Goal: Find specific page/section: Find specific page/section

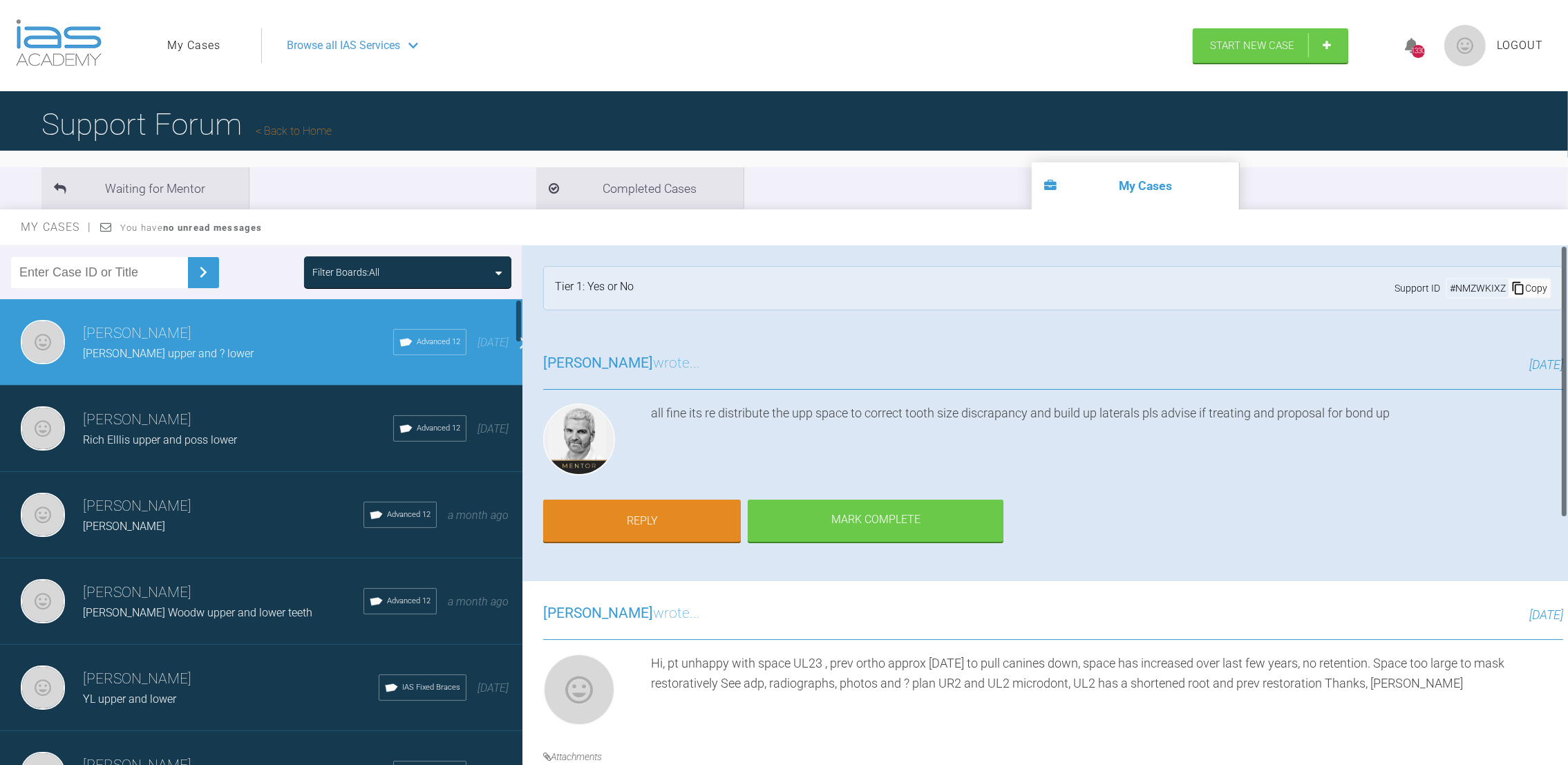
drag, startPoint x: 521, startPoint y: 326, endPoint x: 516, endPoint y: 385, distance: 59.2
click at [516, 385] on div at bounding box center [519, 535] width 8 height 472
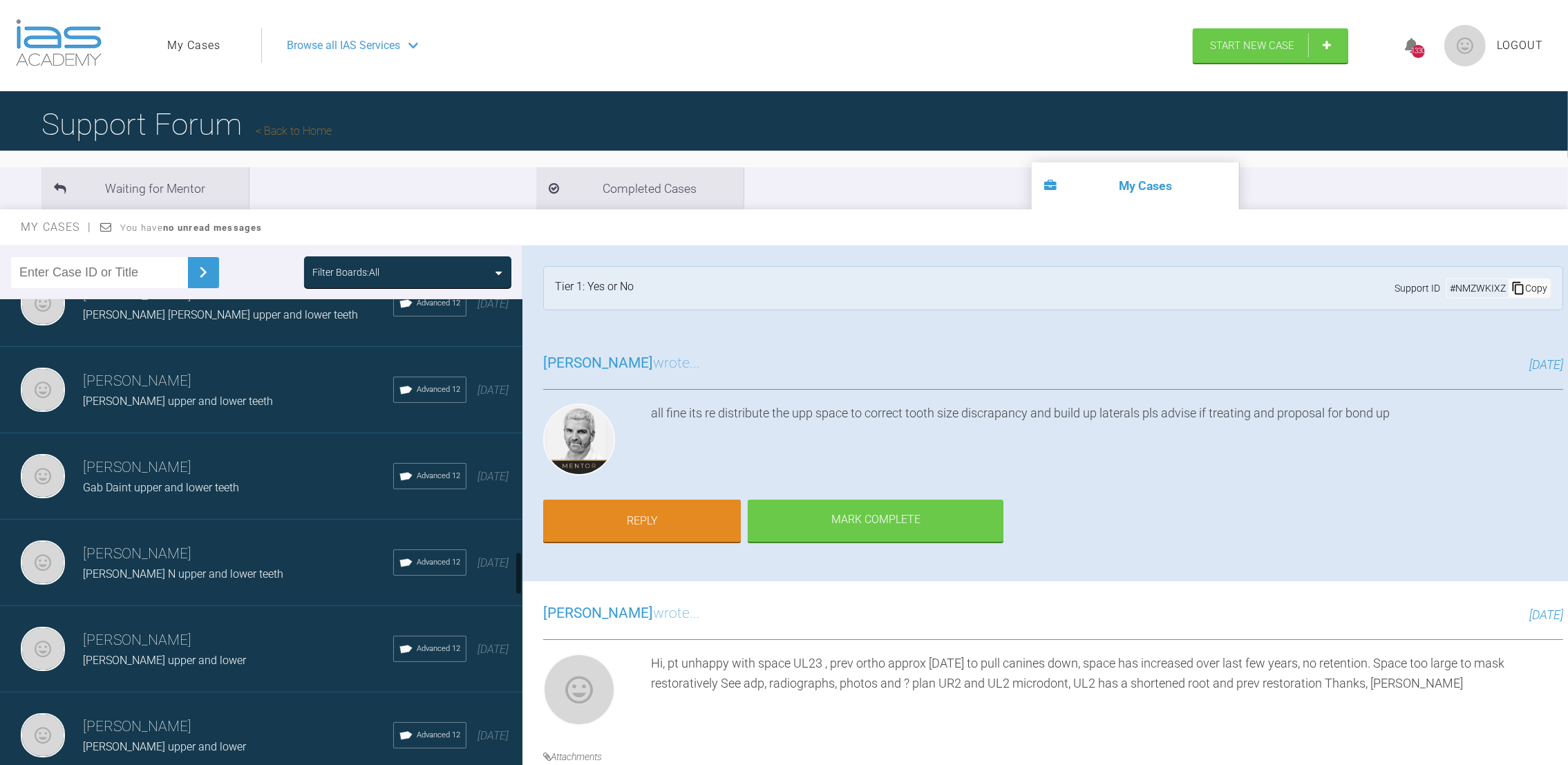
drag, startPoint x: 516, startPoint y: 319, endPoint x: 545, endPoint y: 573, distance: 255.7
click at [545, 573] on div "Filter Boards: All [PERSON_NAME] [PERSON_NAME] upper and ? lower Advanced 12 [D…" at bounding box center [784, 517] width 1568 height 545
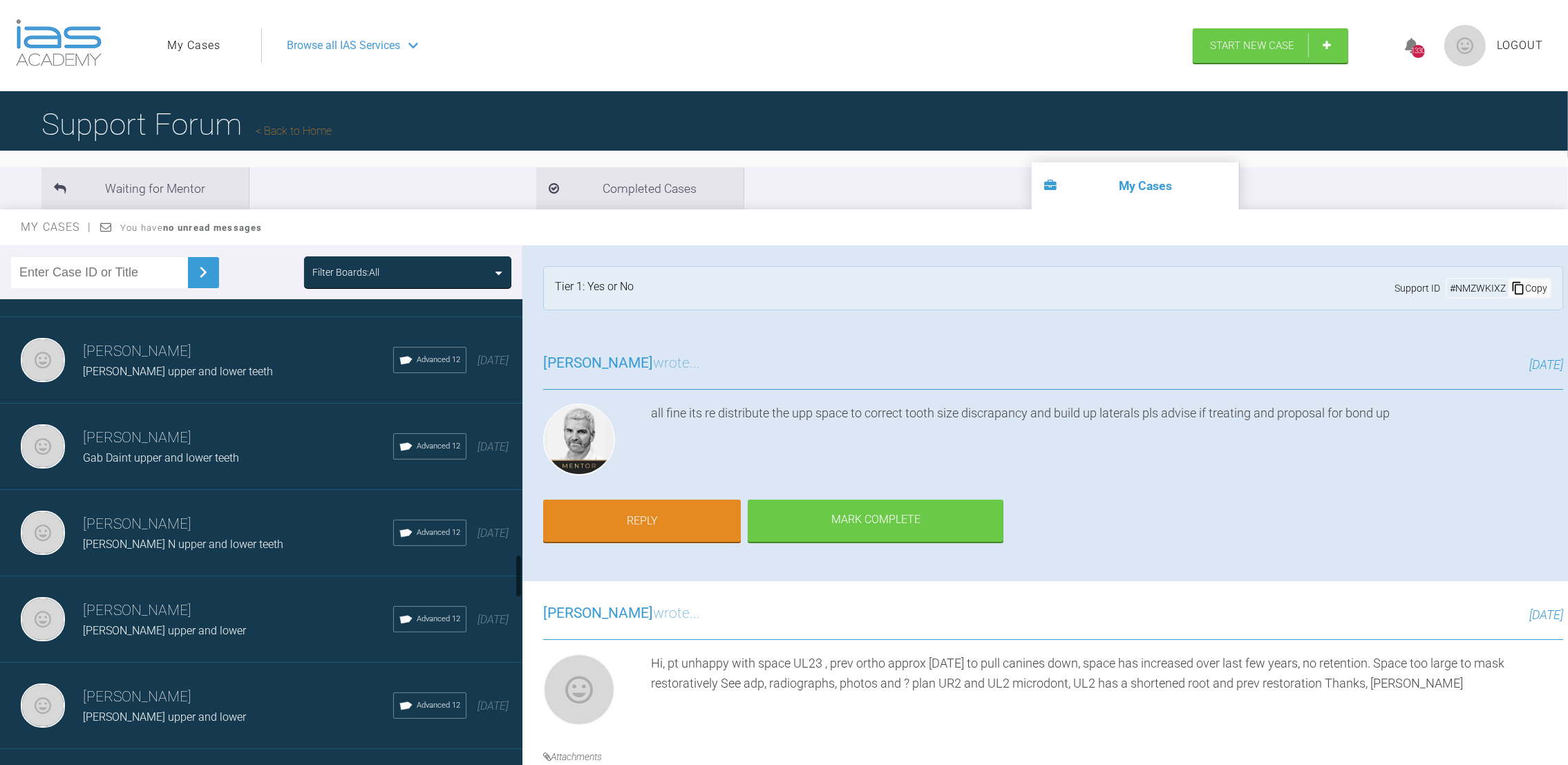
click at [149, 426] on h3 "[PERSON_NAME]" at bounding box center [237, 437] width 310 height 24
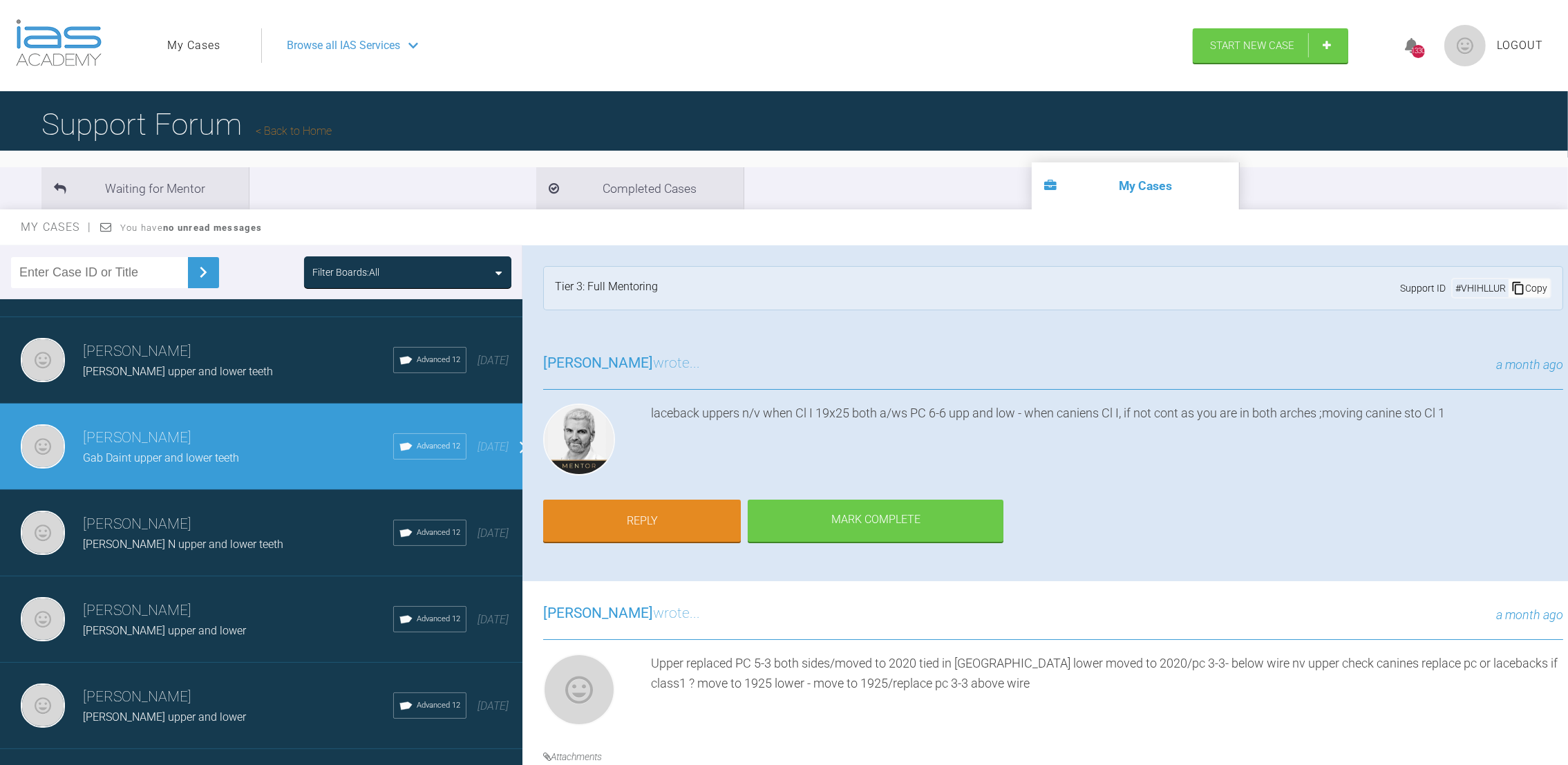
click at [177, 710] on span "[PERSON_NAME] upper and lower" at bounding box center [164, 717] width 163 height 13
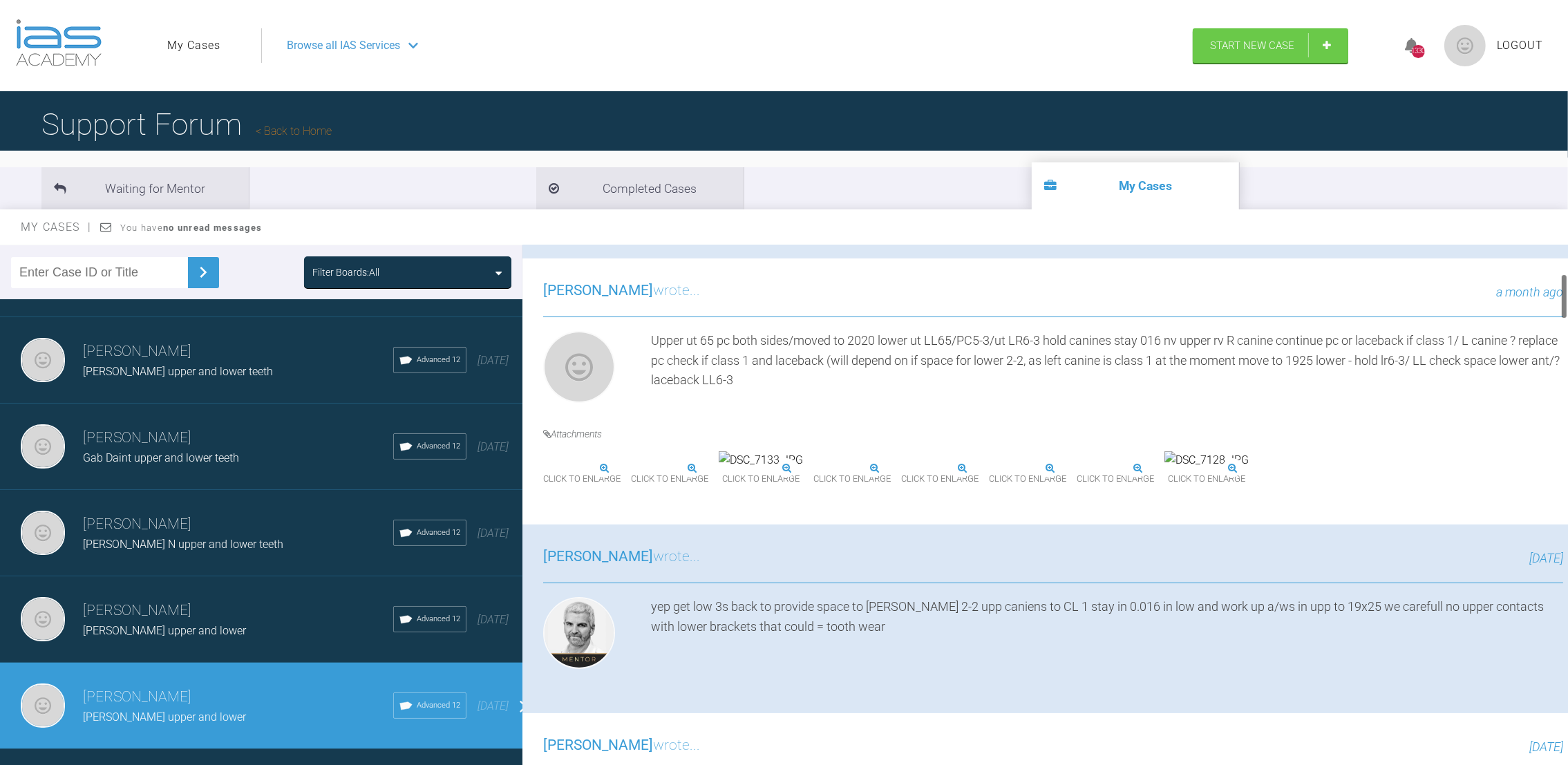
scroll to position [331, 0]
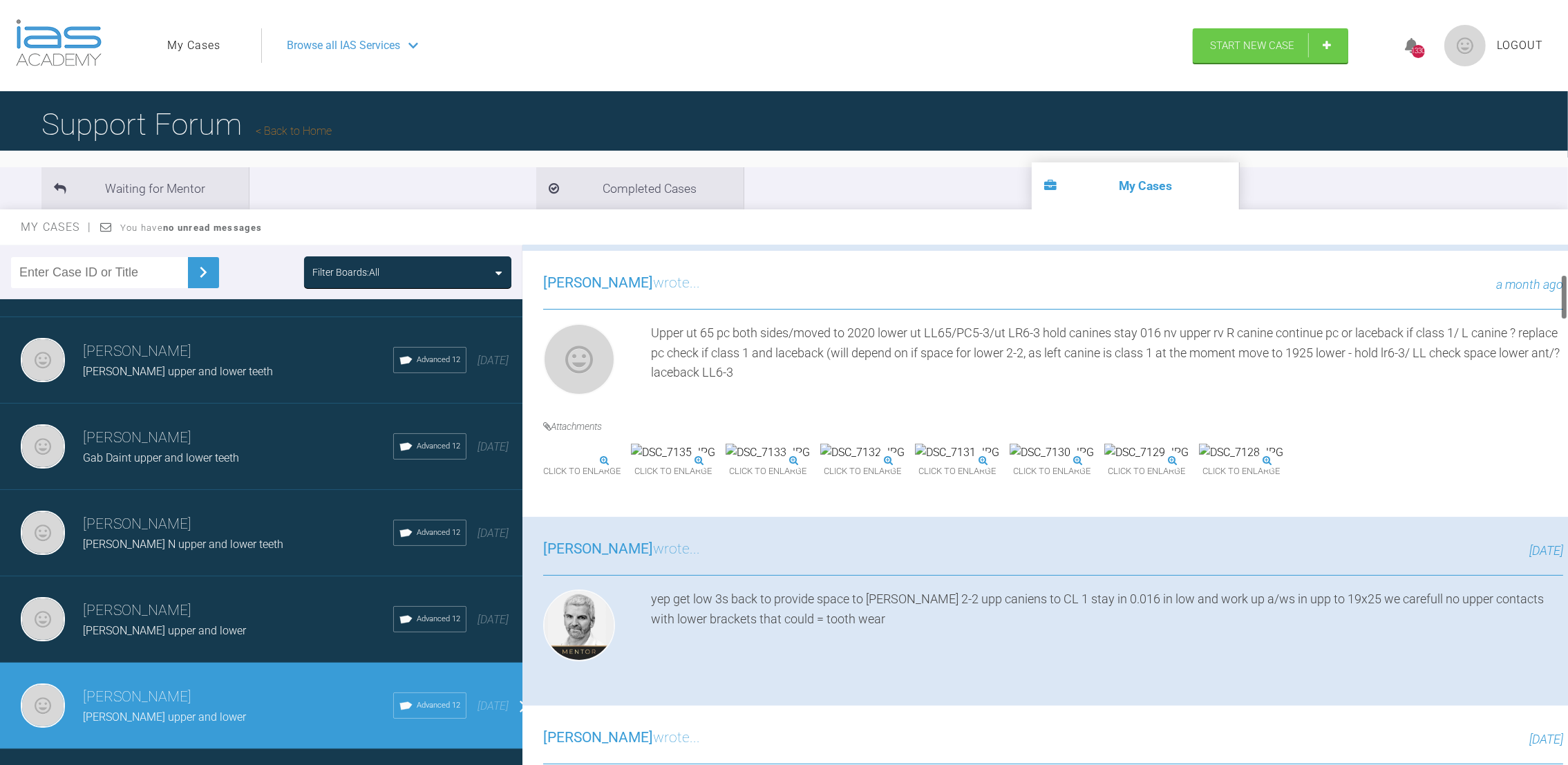
drag, startPoint x: 1562, startPoint y: 264, endPoint x: 1566, endPoint y: 294, distance: 30.3
click at [1566, 294] on div at bounding box center [1564, 297] width 5 height 46
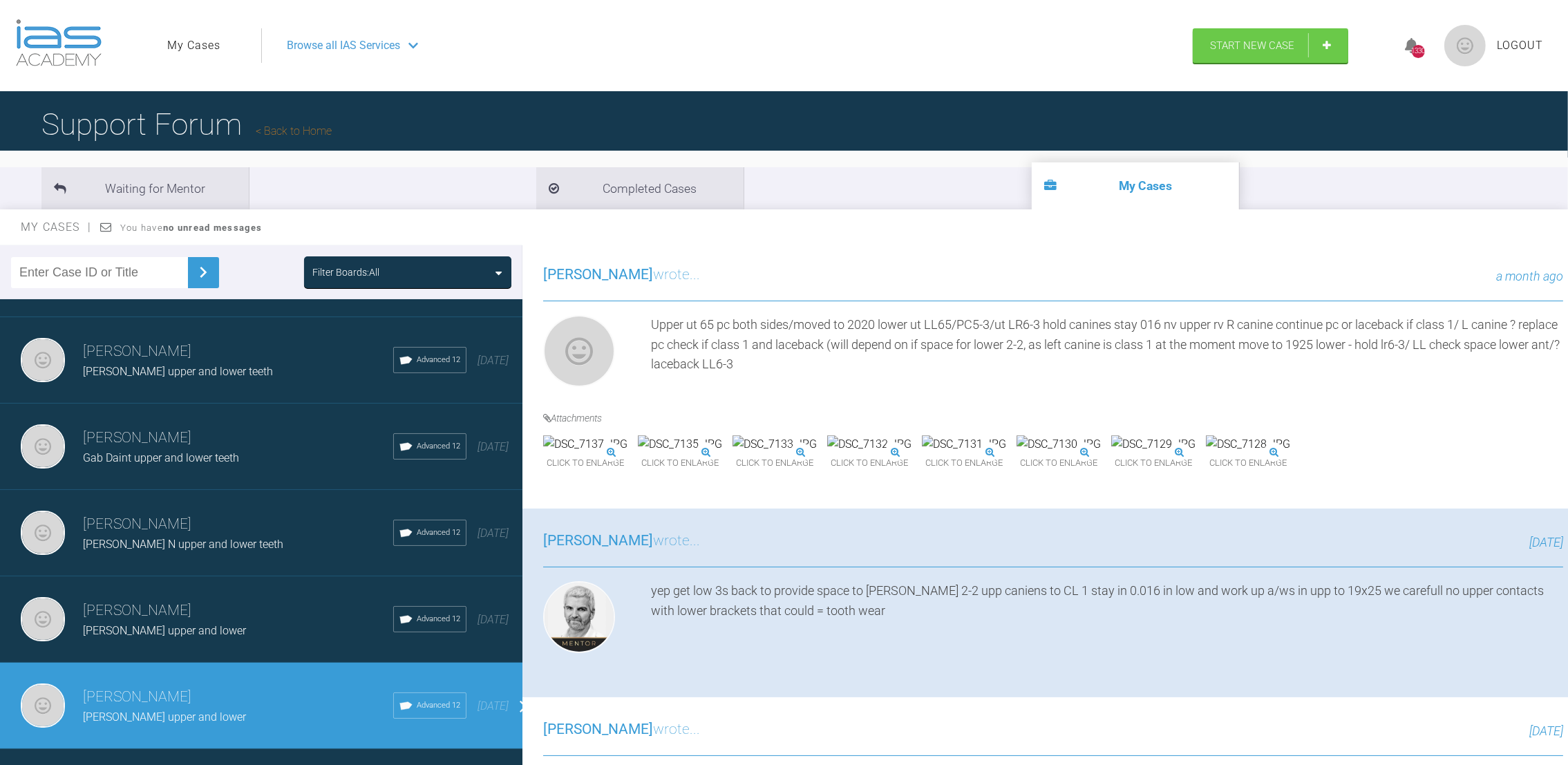
click at [617, 453] on img at bounding box center [585, 444] width 84 height 18
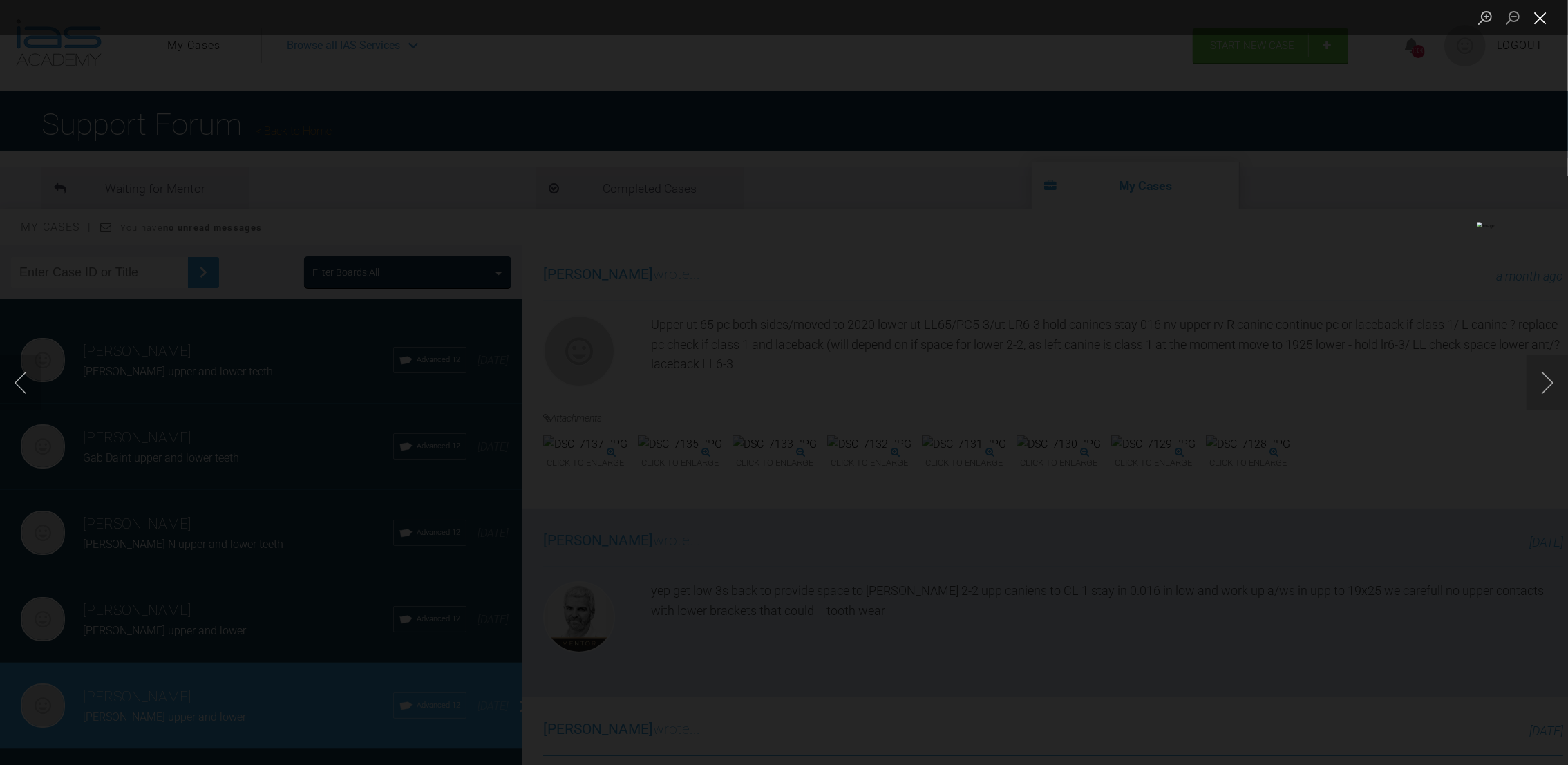
click at [1545, 17] on button "Close lightbox" at bounding box center [1540, 18] width 28 height 24
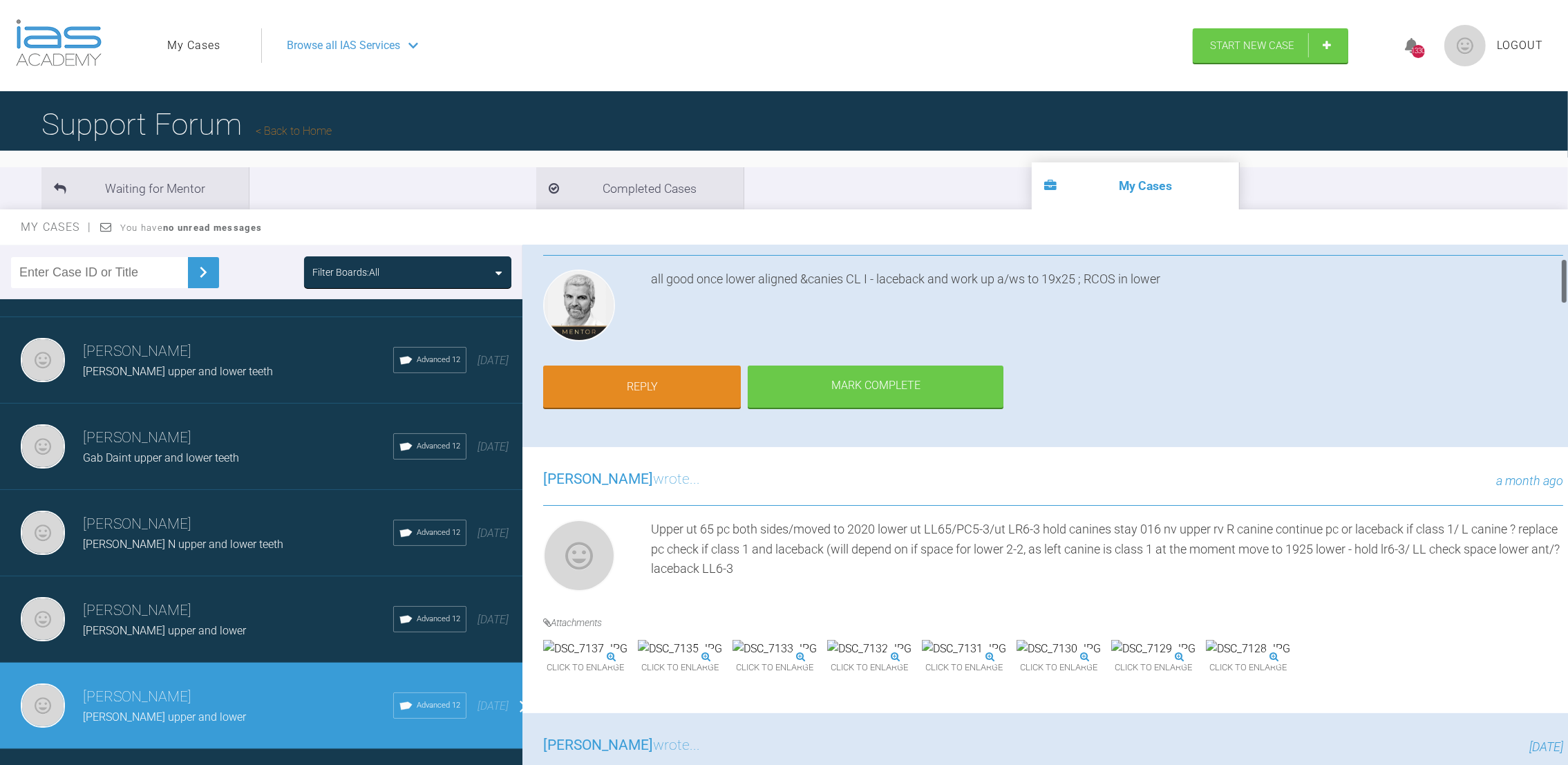
scroll to position [150, 0]
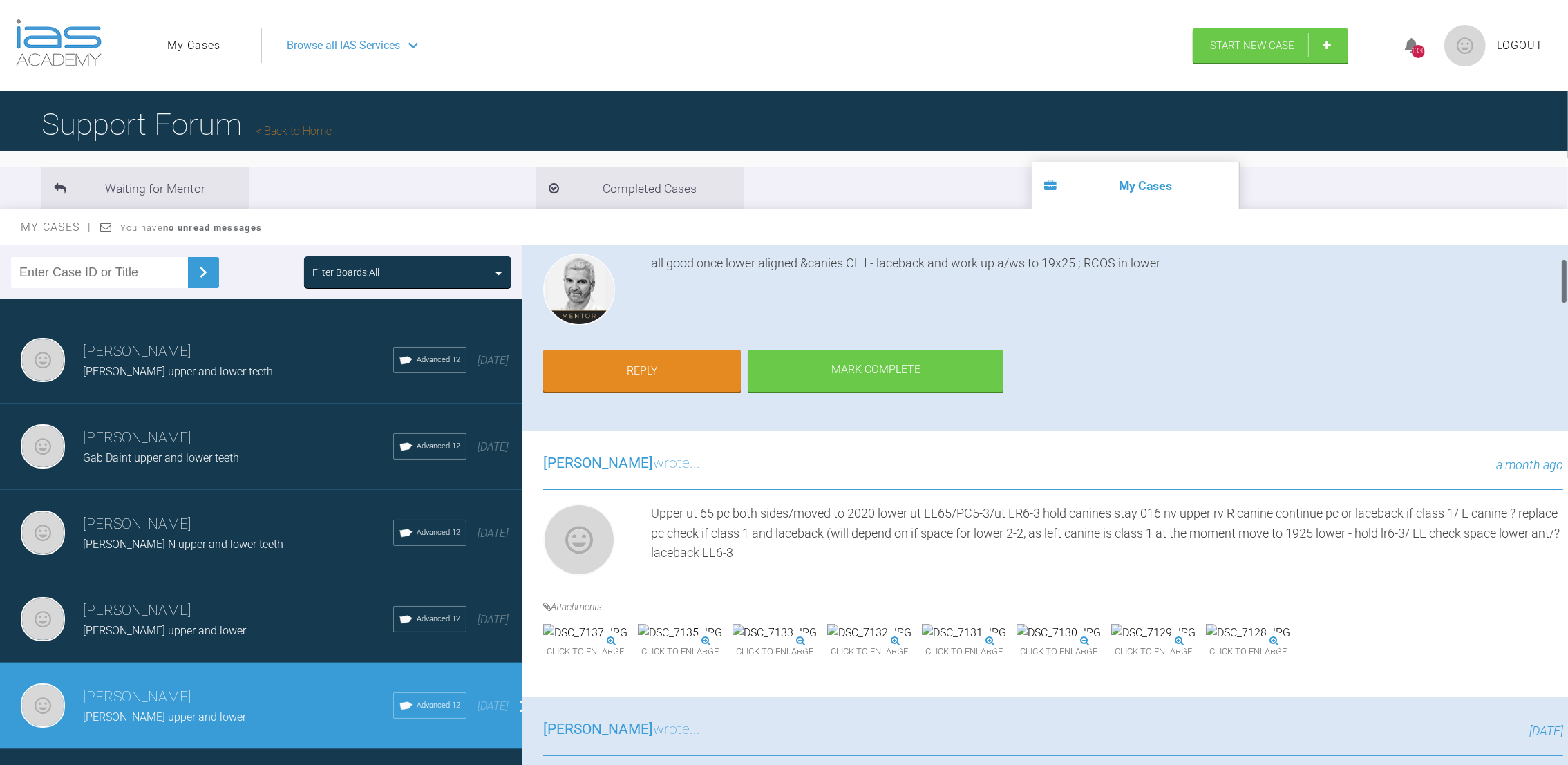
drag, startPoint x: 1565, startPoint y: 297, endPoint x: 1554, endPoint y: 281, distance: 19.4
click at [1554, 281] on div "[PERSON_NAME] [PERSON_NAME] upper and lower a few seconds ago Tier 3: Full Ment…" at bounding box center [1044, 508] width 1045 height 526
click at [579, 642] on img at bounding box center [585, 633] width 84 height 18
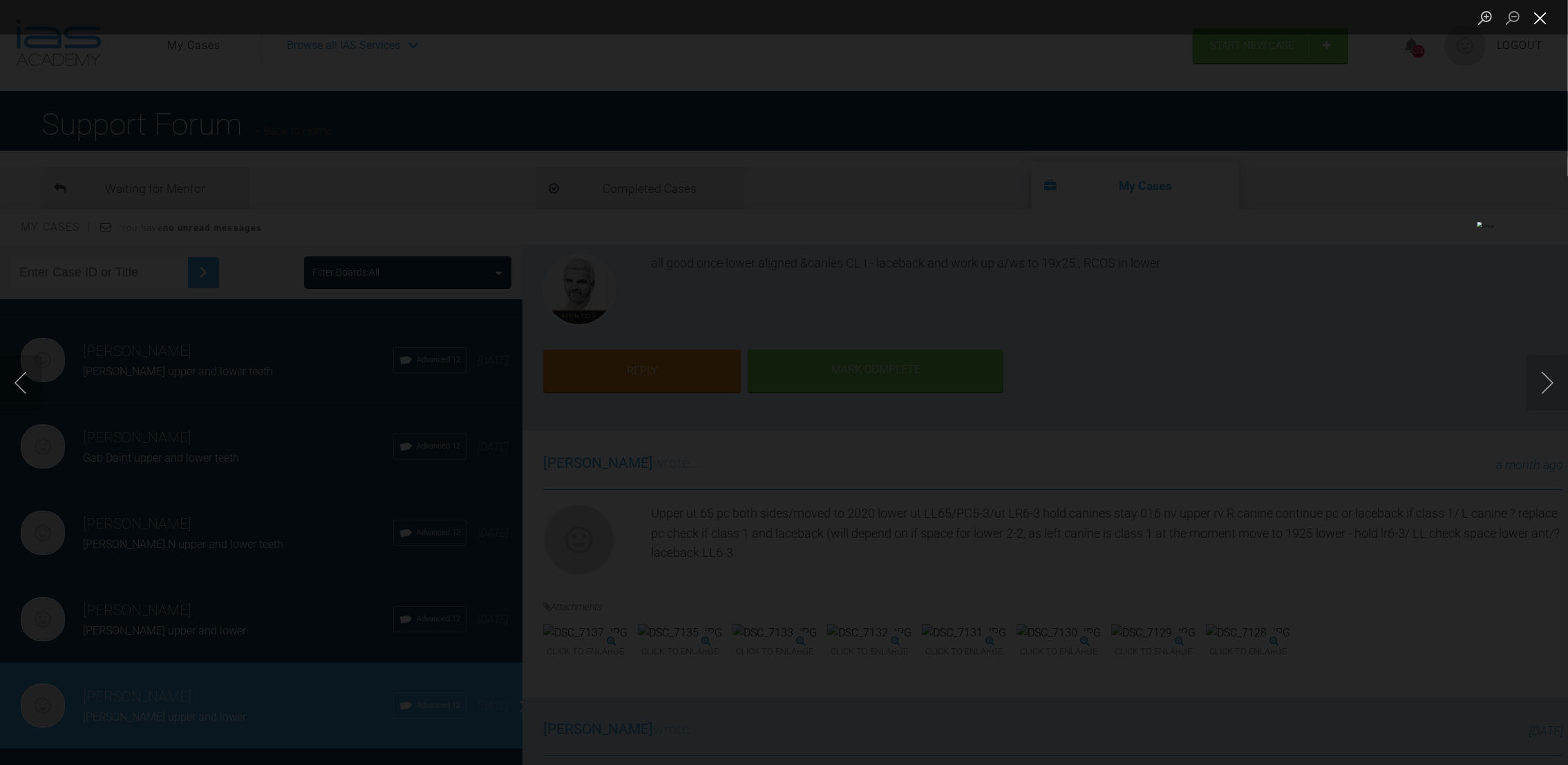
click at [1545, 17] on button "Close lightbox" at bounding box center [1540, 18] width 28 height 24
